Goal: Information Seeking & Learning: Learn about a topic

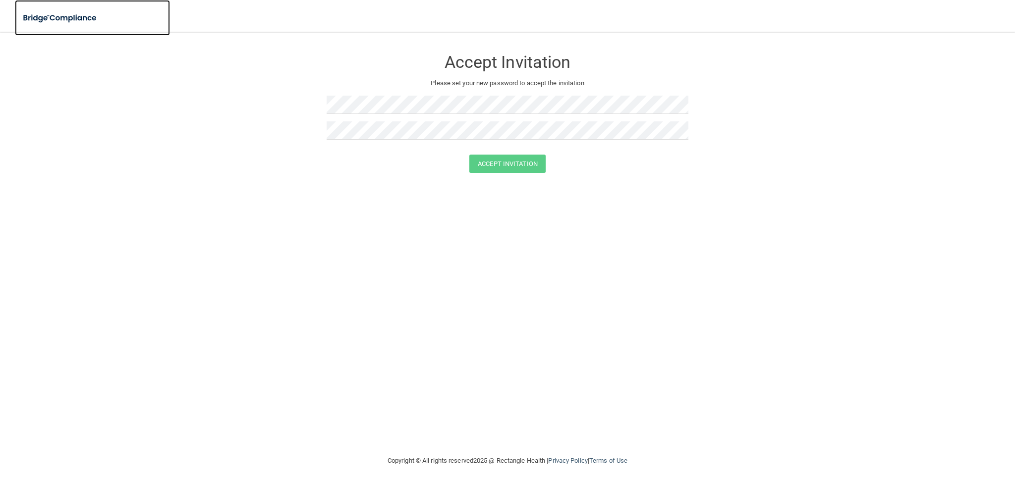
click at [44, 14] on img at bounding box center [60, 18] width 91 height 20
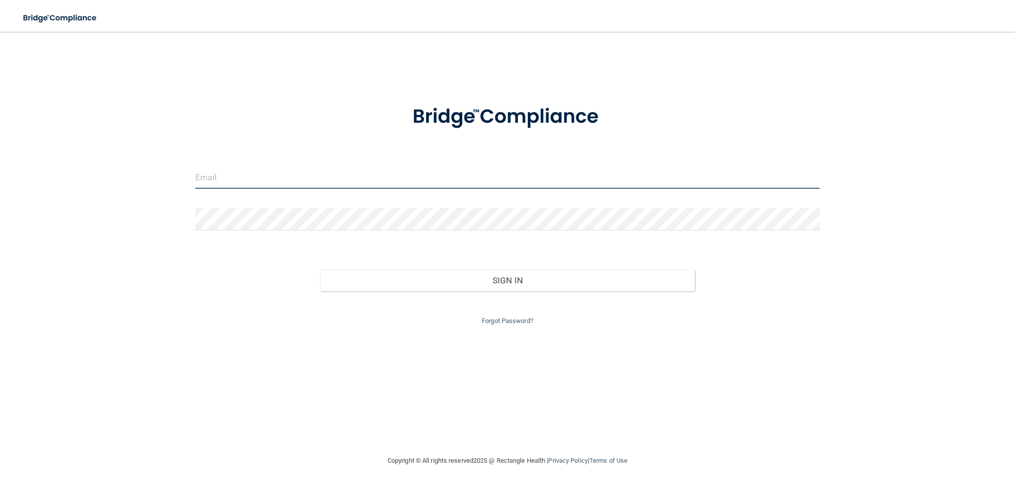
type input "[DOMAIN_NAME][EMAIL_ADDRESS][DOMAIN_NAME]"
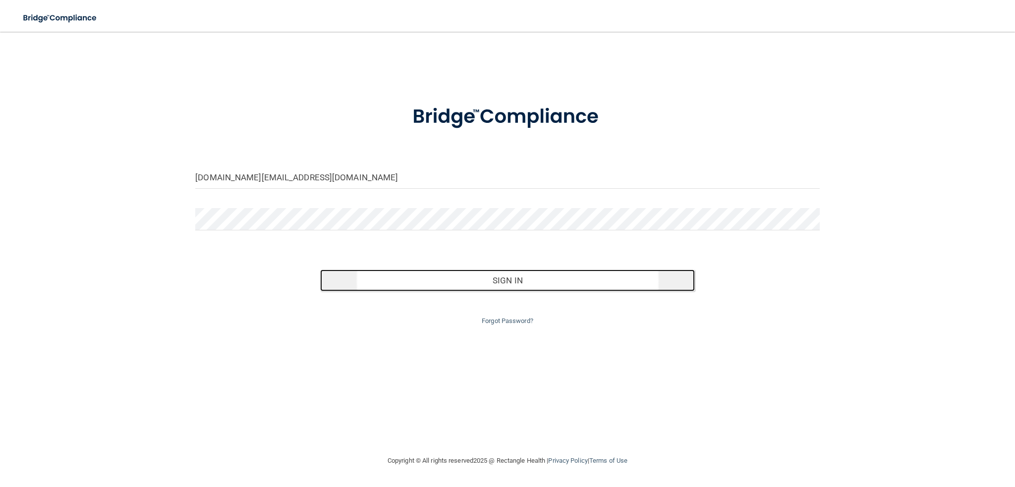
click at [528, 283] on button "Sign In" at bounding box center [507, 281] width 375 height 22
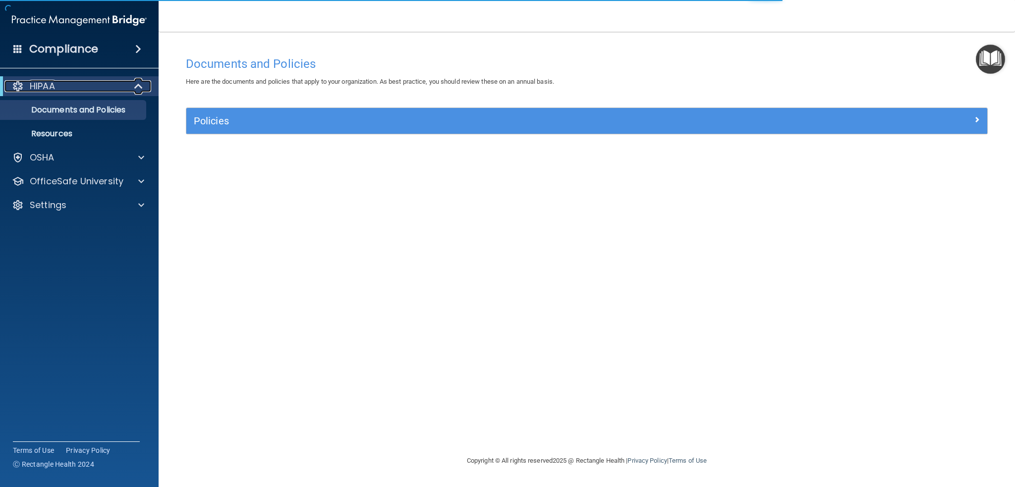
click at [93, 85] on div "HIPAA" at bounding box center [65, 86] width 122 height 12
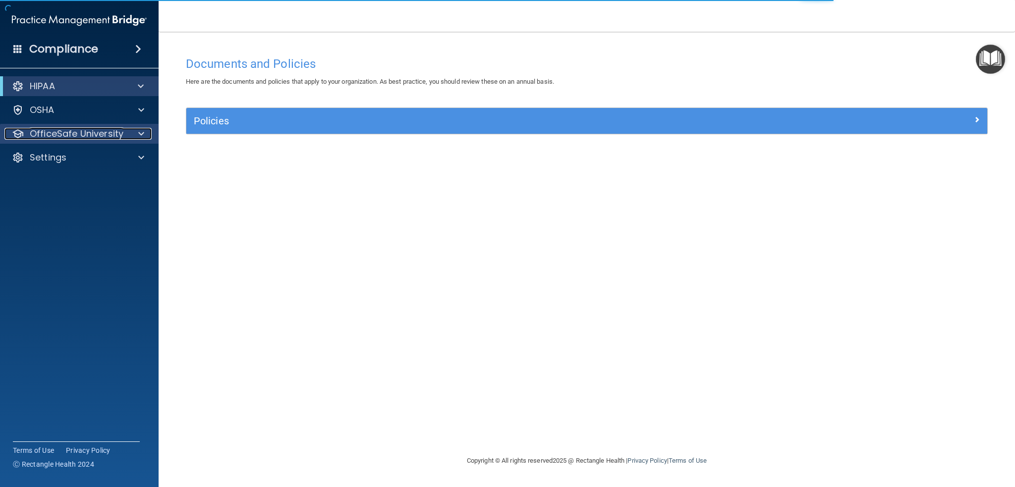
click at [110, 129] on p "OfficeSafe University" at bounding box center [77, 134] width 94 height 12
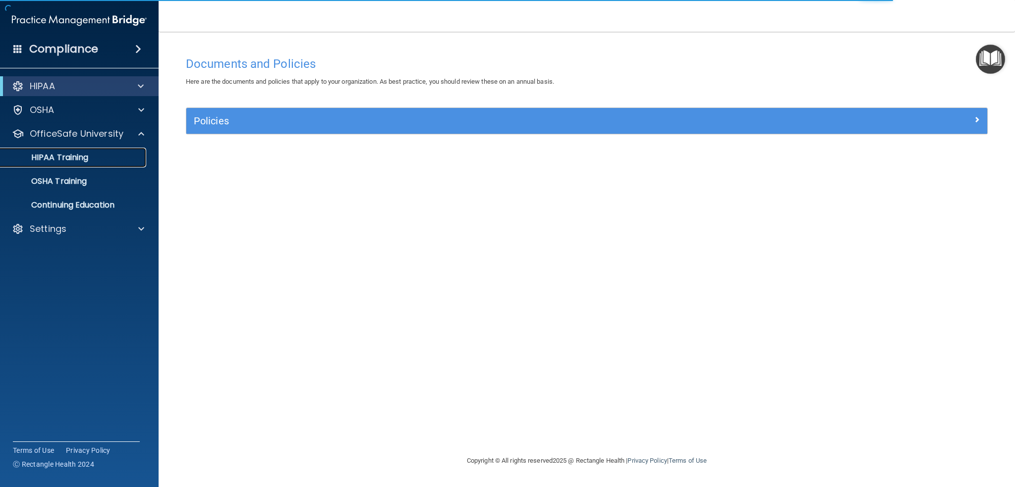
click at [92, 153] on div "HIPAA Training" at bounding box center [73, 158] width 135 height 10
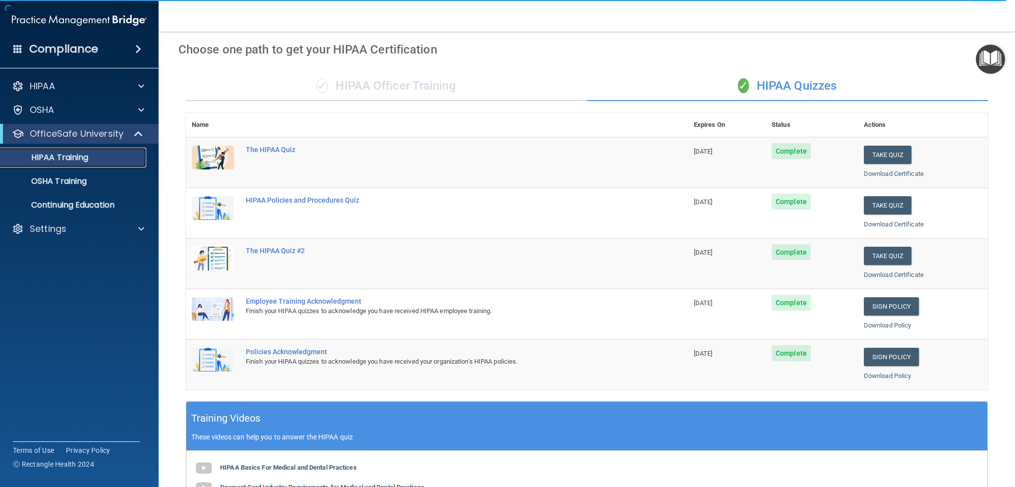
scroll to position [9, 0]
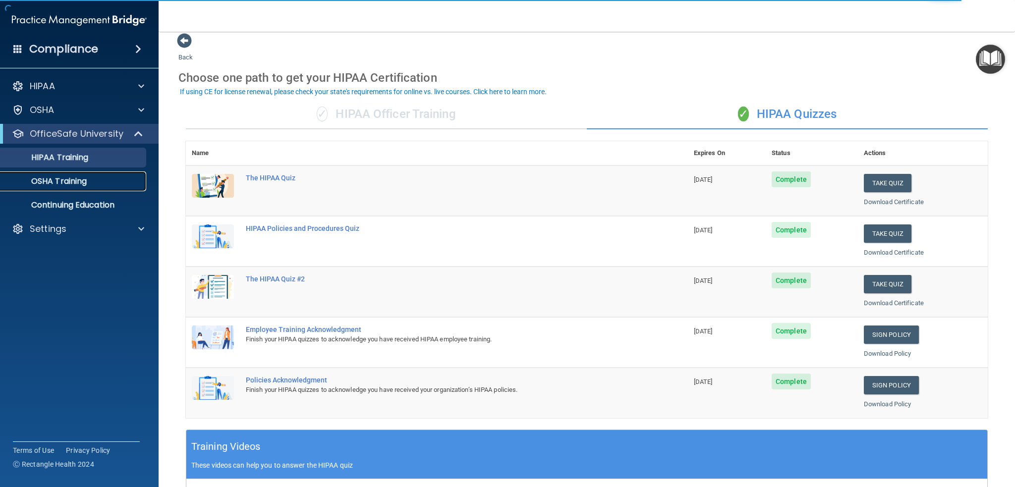
click at [60, 180] on p "OSHA Training" at bounding box center [46, 181] width 80 height 10
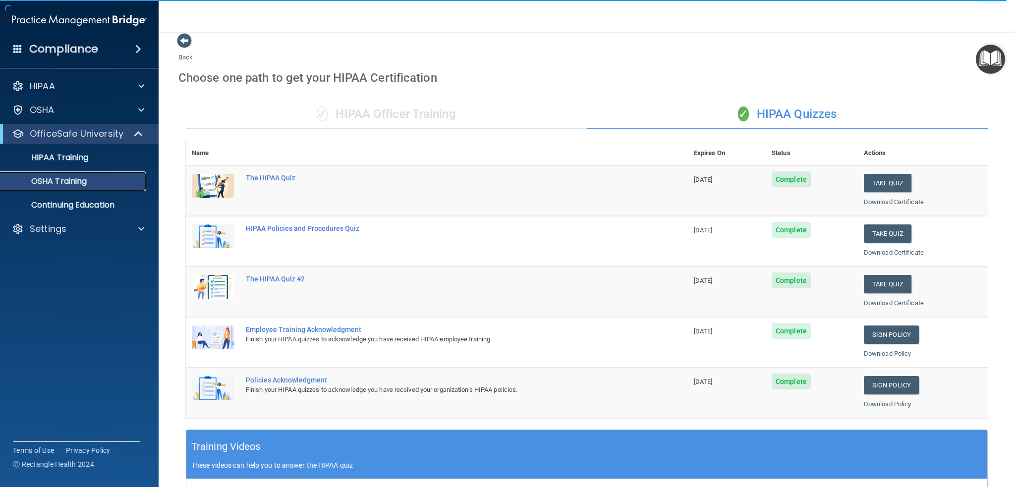
click at [80, 181] on p "OSHA Training" at bounding box center [46, 181] width 80 height 10
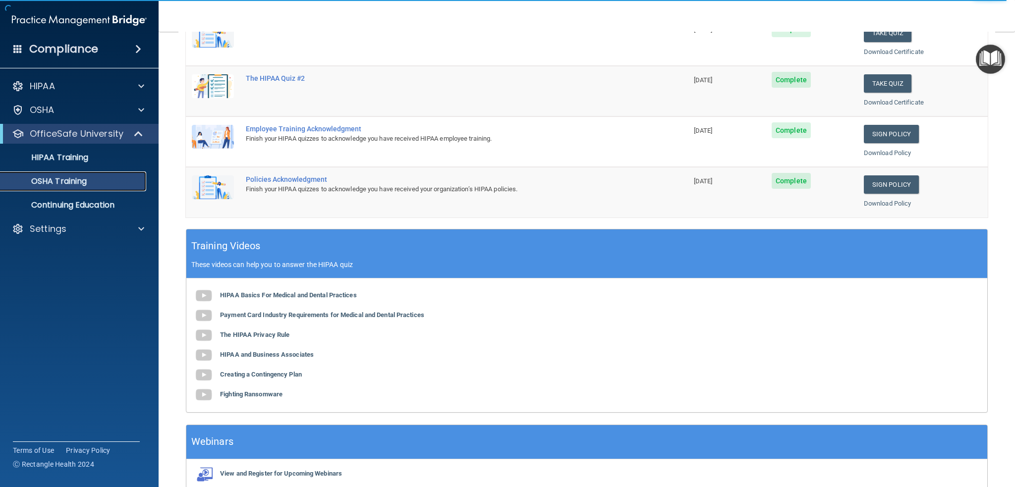
scroll to position [9, 0]
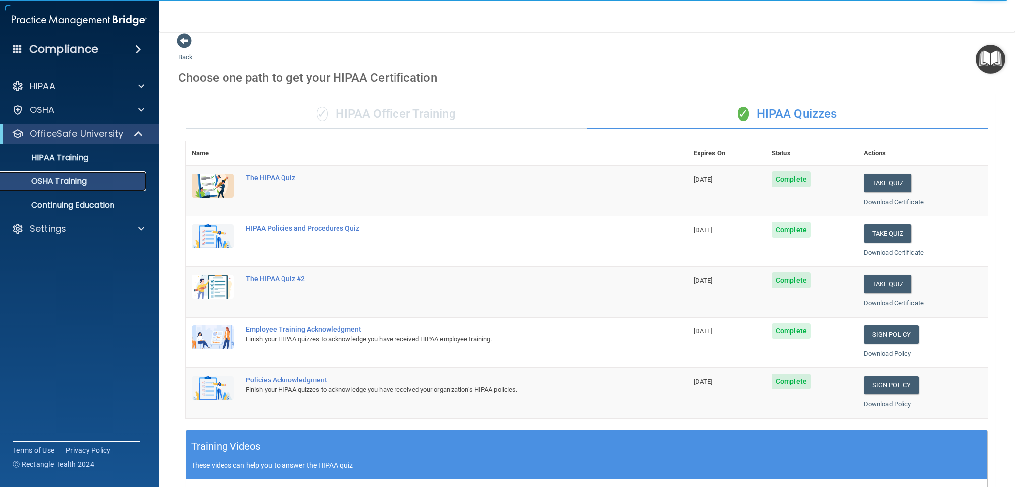
click at [87, 187] on link "OSHA Training" at bounding box center [68, 181] width 156 height 20
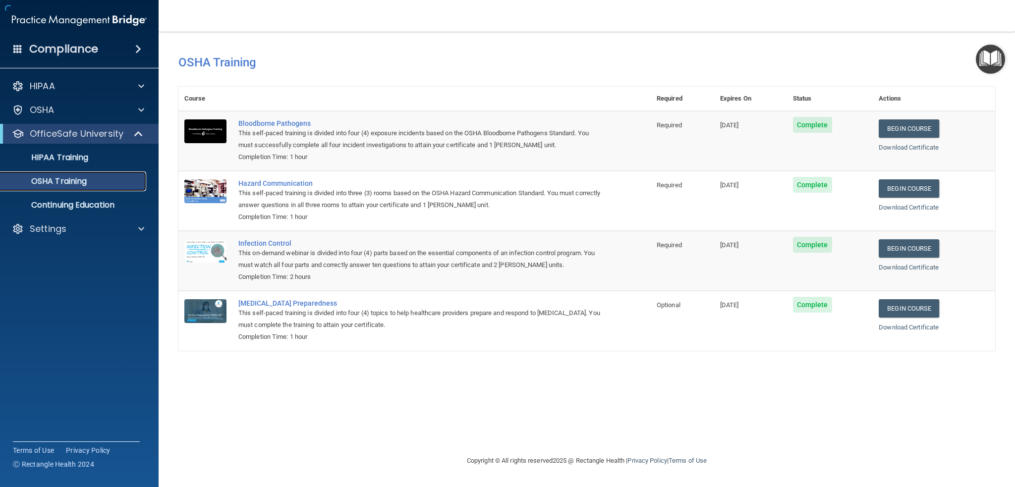
scroll to position [0, 0]
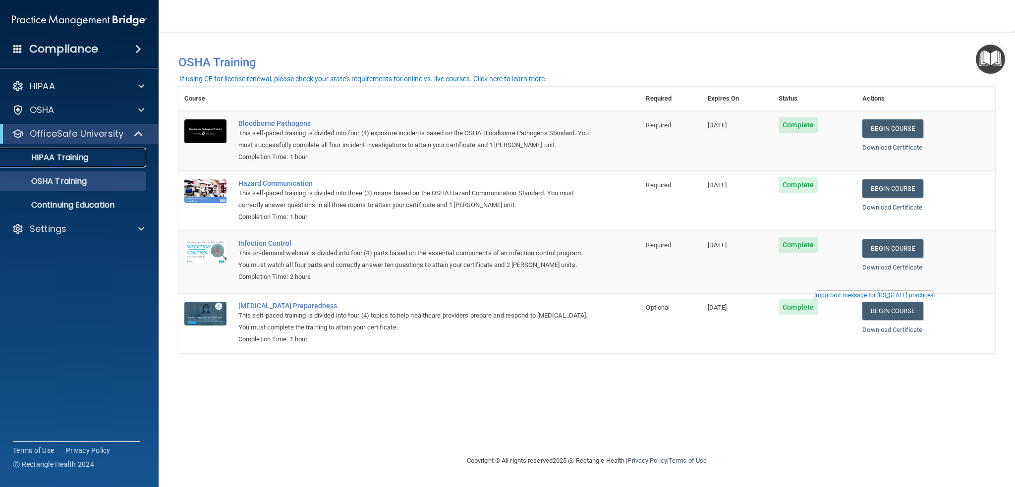
click at [86, 157] on p "HIPAA Training" at bounding box center [47, 158] width 82 height 10
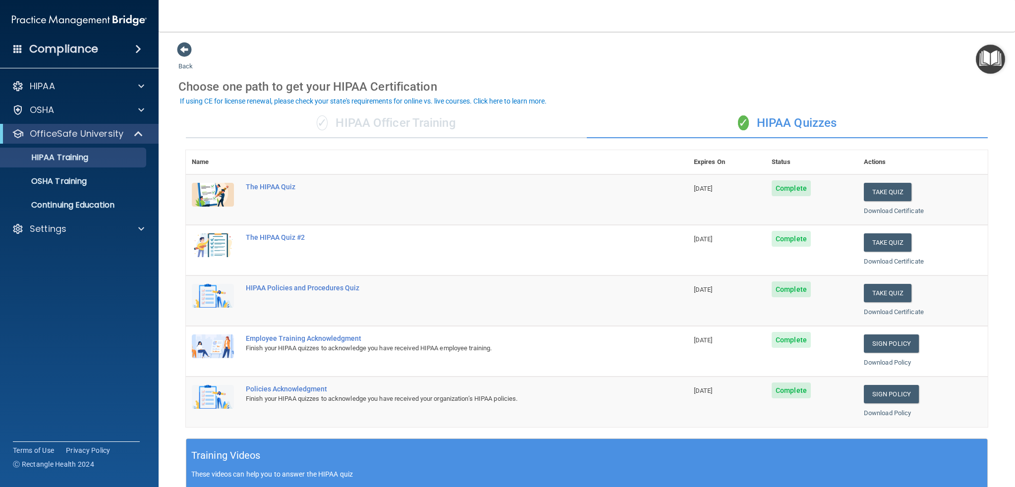
click at [139, 47] on span at bounding box center [138, 49] width 6 height 12
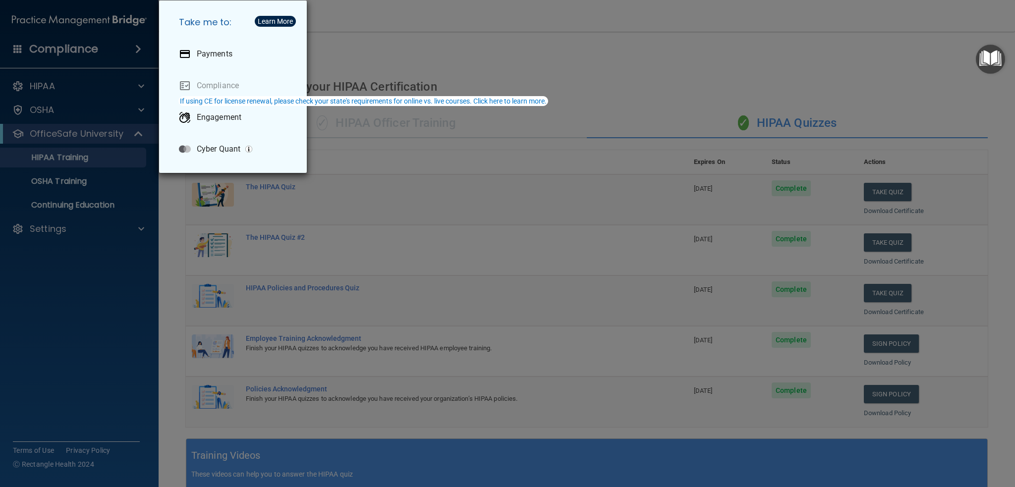
click at [55, 217] on div "Take me to: Payments Compliance Engagement Cyber Quant" at bounding box center [507, 243] width 1015 height 487
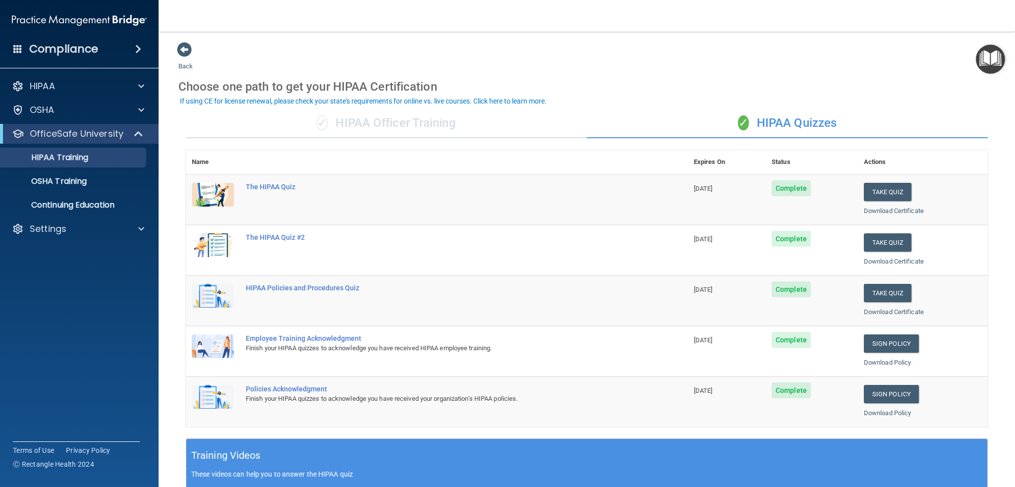
click at [57, 50] on h4 "Compliance" at bounding box center [63, 49] width 69 height 14
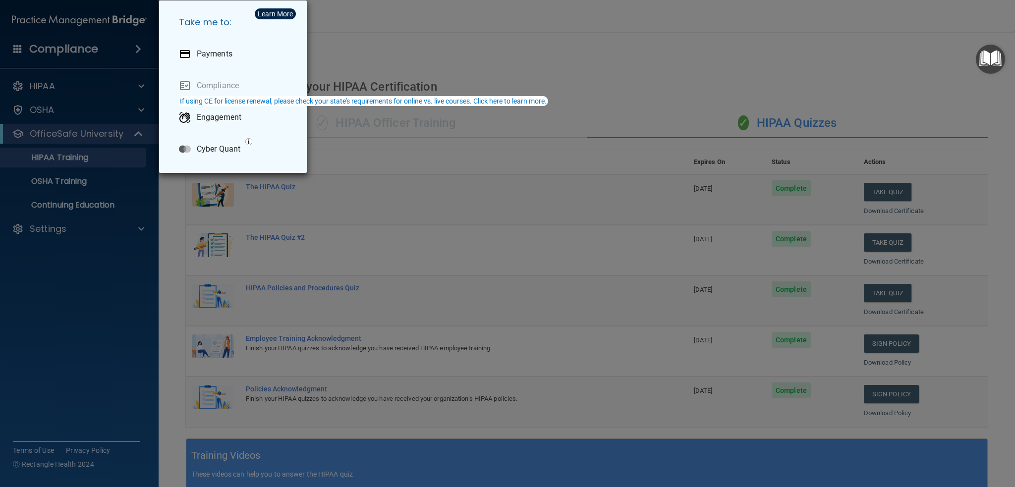
click at [17, 49] on div "Take me to: Payments Compliance Engagement Cyber Quant" at bounding box center [507, 243] width 1015 height 487
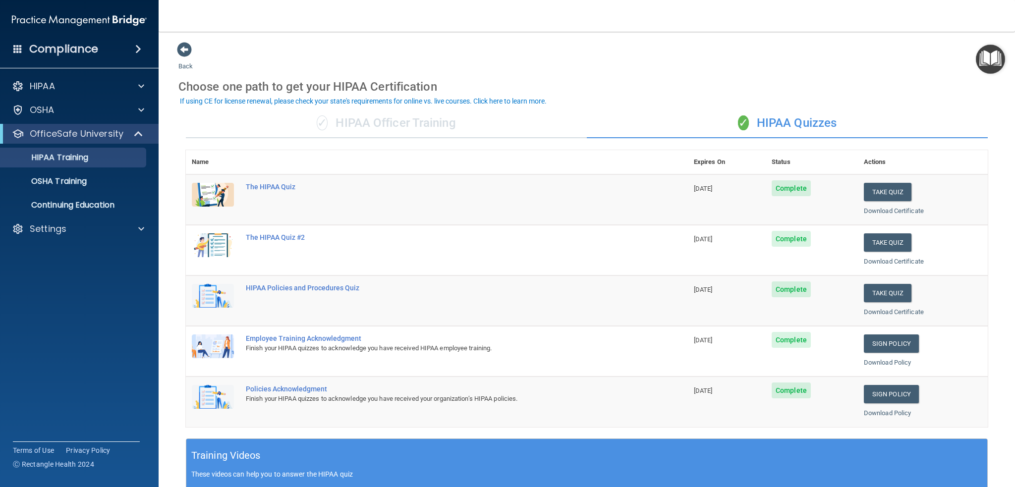
click at [13, 46] on span at bounding box center [17, 48] width 9 height 9
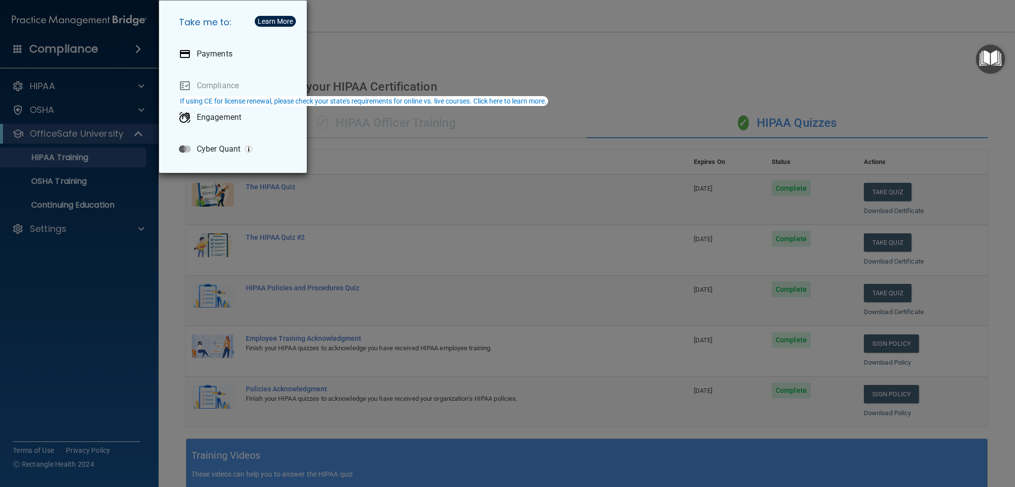
click at [70, 126] on div "Take me to: Payments Compliance Engagement Cyber Quant" at bounding box center [507, 243] width 1015 height 487
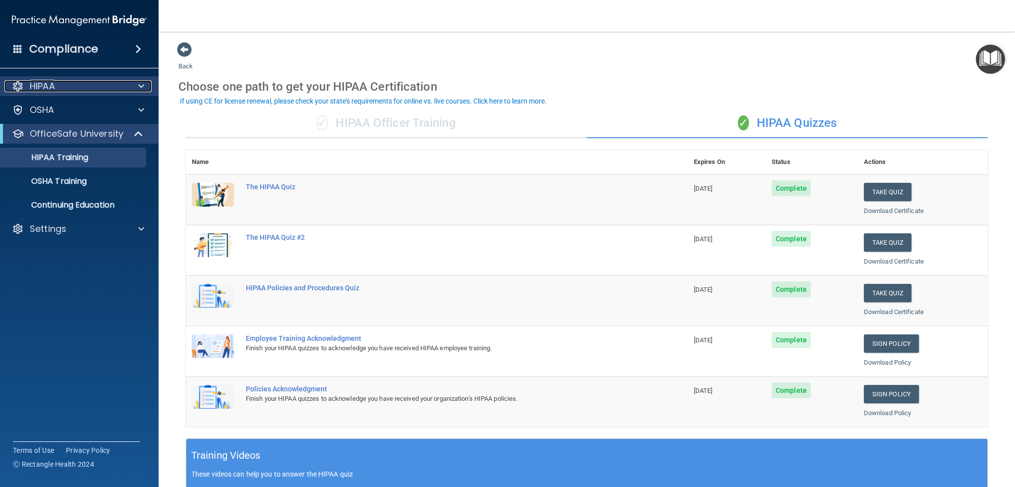
click at [68, 90] on div "HIPAA" at bounding box center [65, 86] width 123 height 12
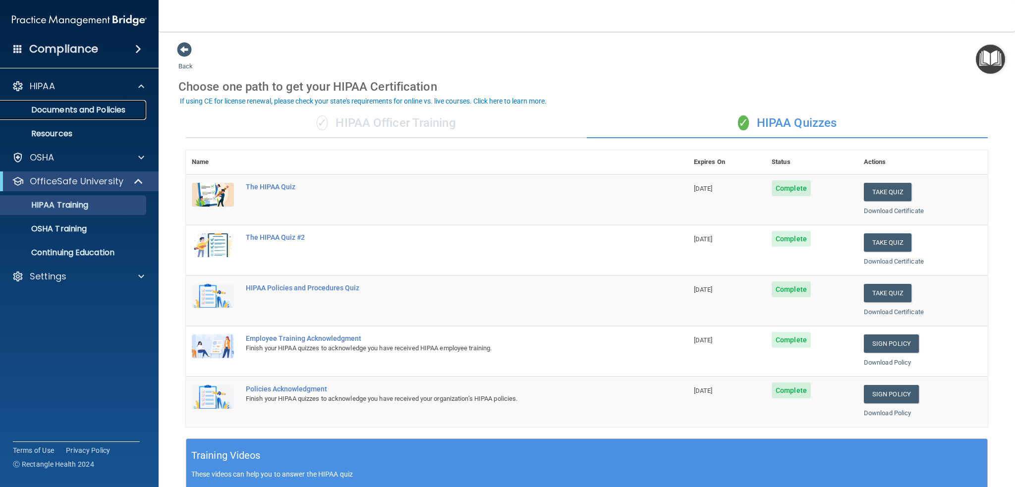
click at [68, 109] on p "Documents and Policies" at bounding box center [73, 110] width 135 height 10
